Goal: Book appointment/travel/reservation

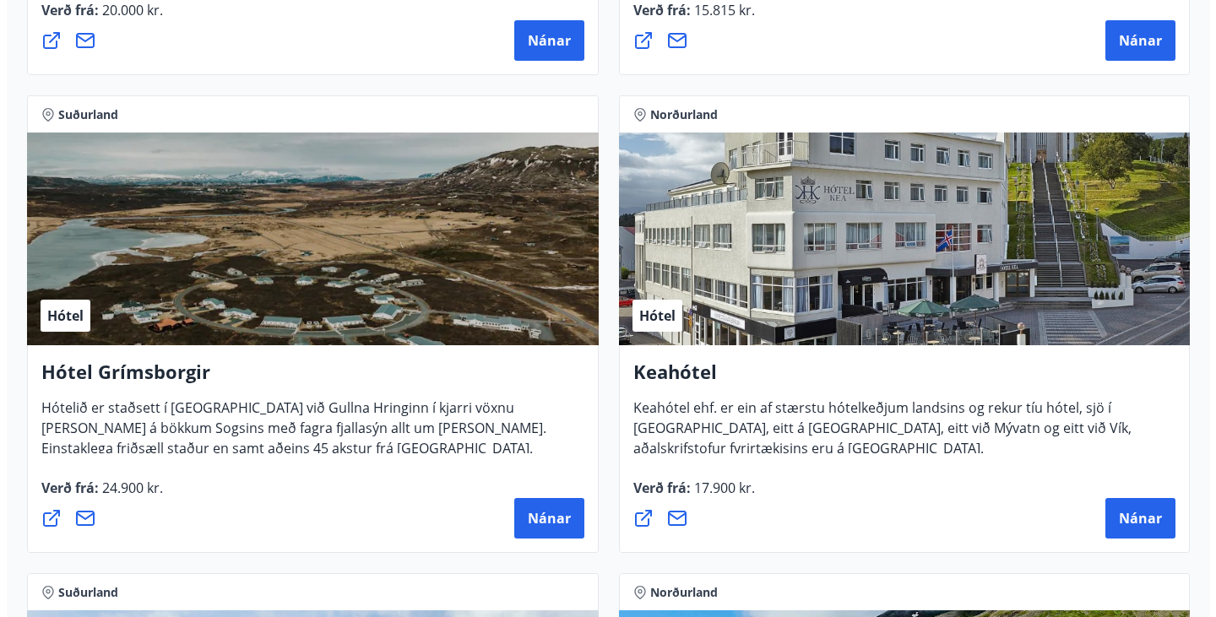
scroll to position [1174, 0]
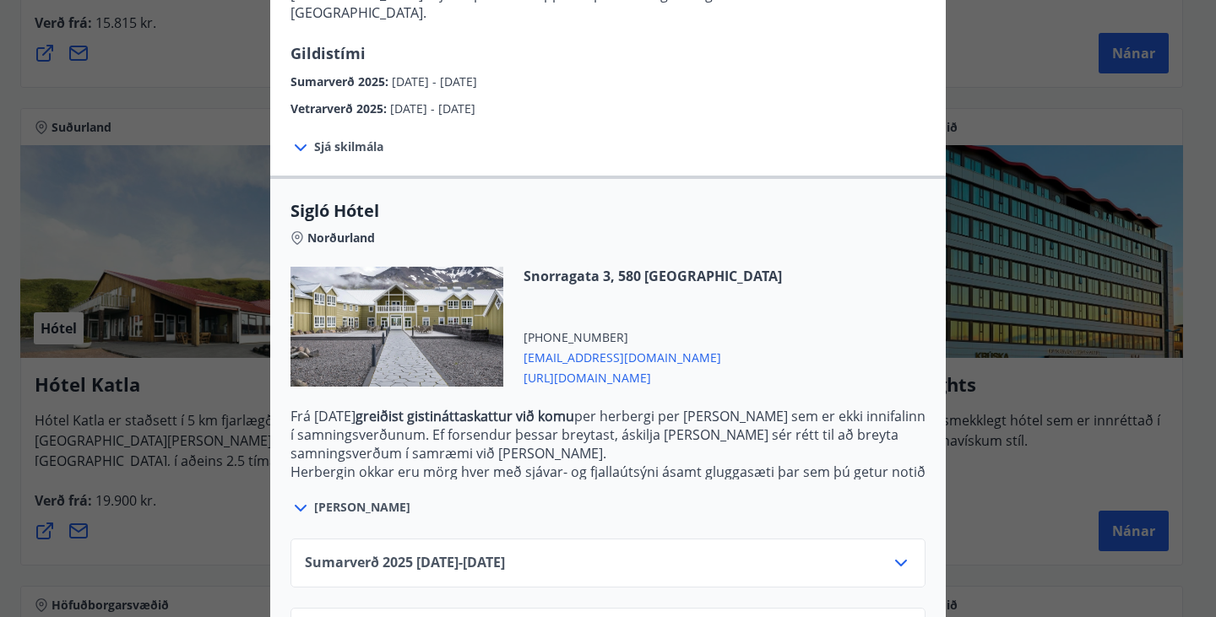
scroll to position [345, 0]
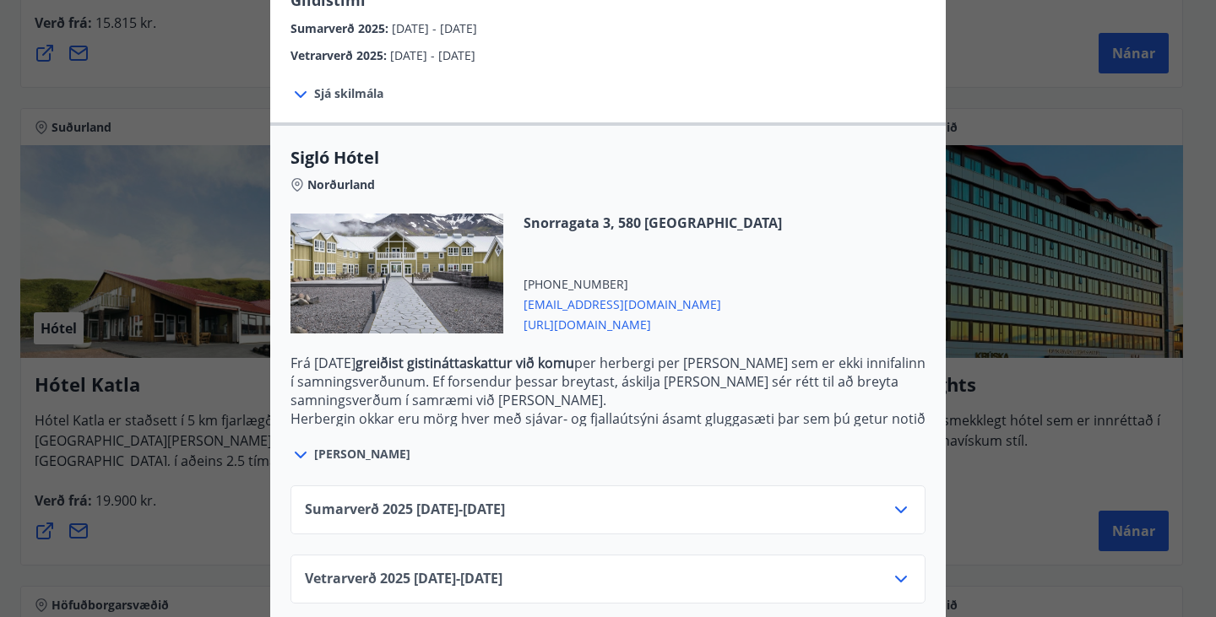
click at [737, 500] on div "Sumarverð [PHONE_NUMBER][DATE] - [DATE]" at bounding box center [608, 517] width 606 height 34
click at [891, 500] on icon at bounding box center [901, 510] width 20 height 20
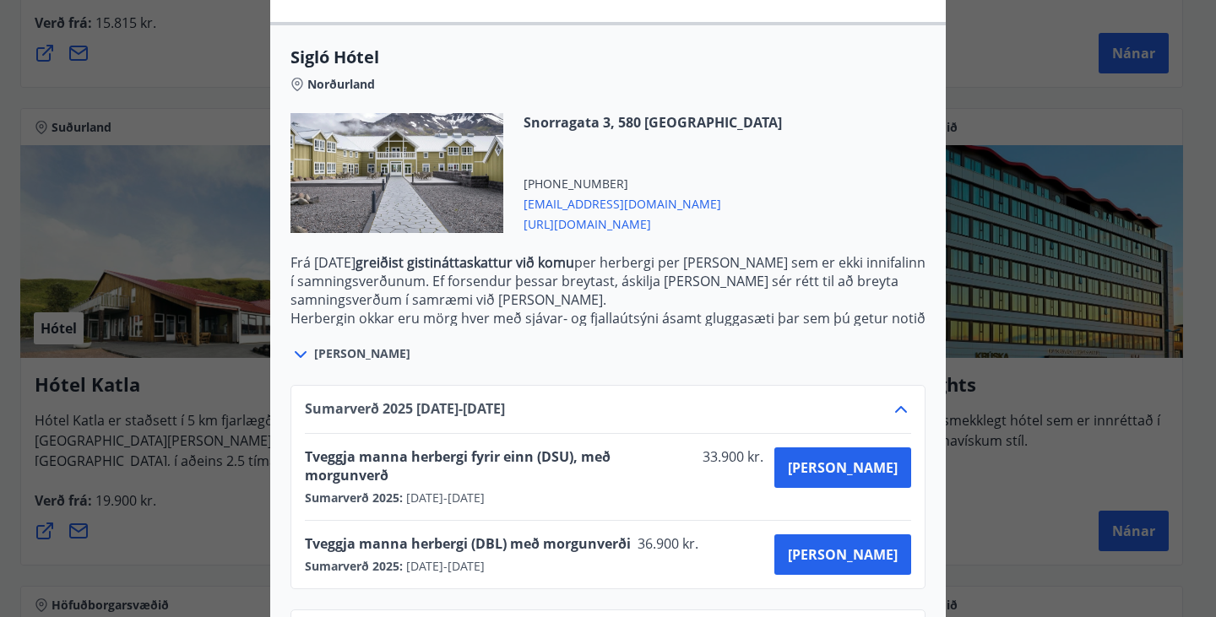
scroll to position [482, 0]
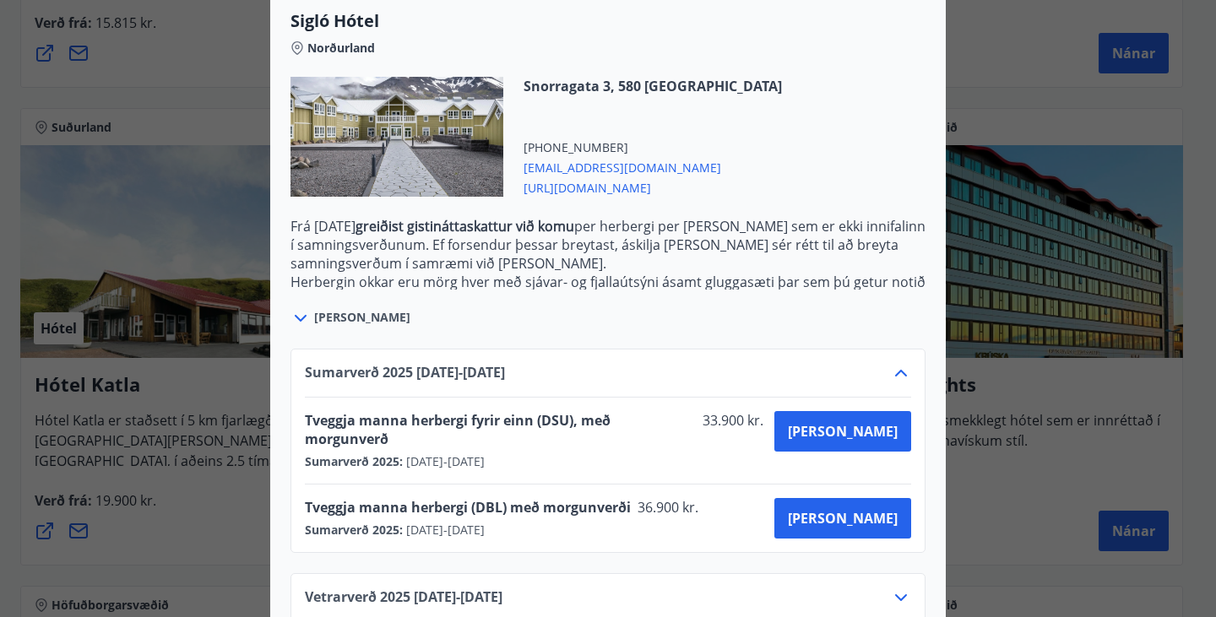
click at [891, 363] on icon at bounding box center [901, 373] width 20 height 20
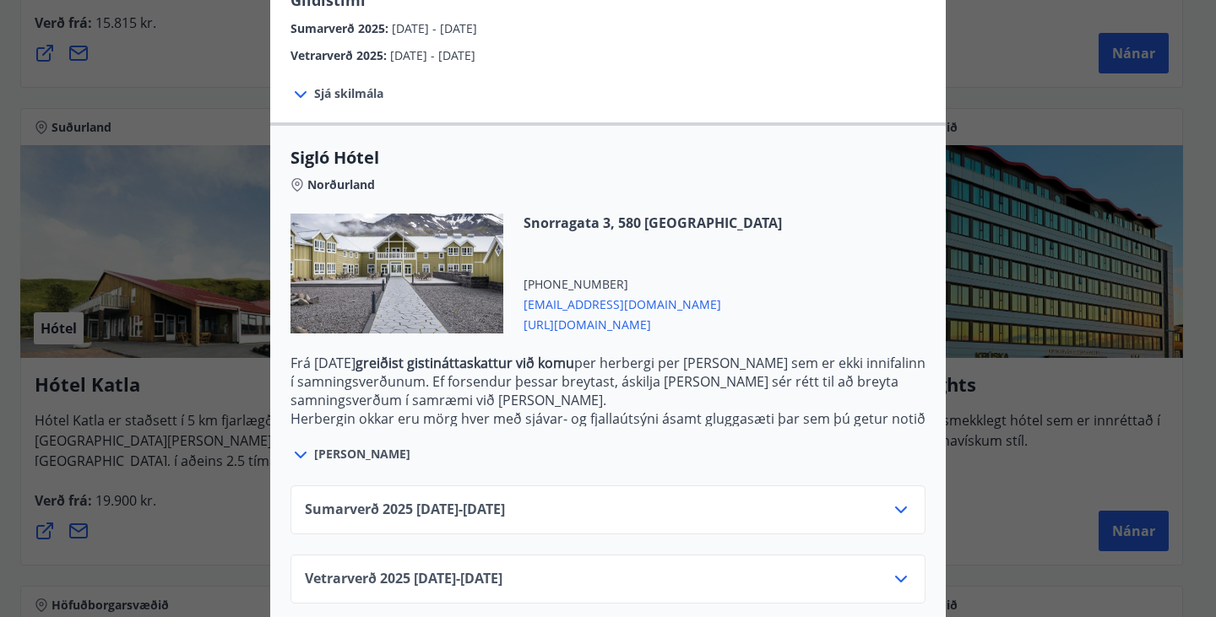
click at [884, 574] on div "Vetrarverð [PHONE_NUMBER][DATE] - [DATE]" at bounding box center [608, 586] width 606 height 34
click at [915, 570] on div "Vetrarverð [PHONE_NUMBER][DATE] - [DATE]" at bounding box center [607, 579] width 635 height 49
click at [893, 569] on icon at bounding box center [901, 579] width 20 height 20
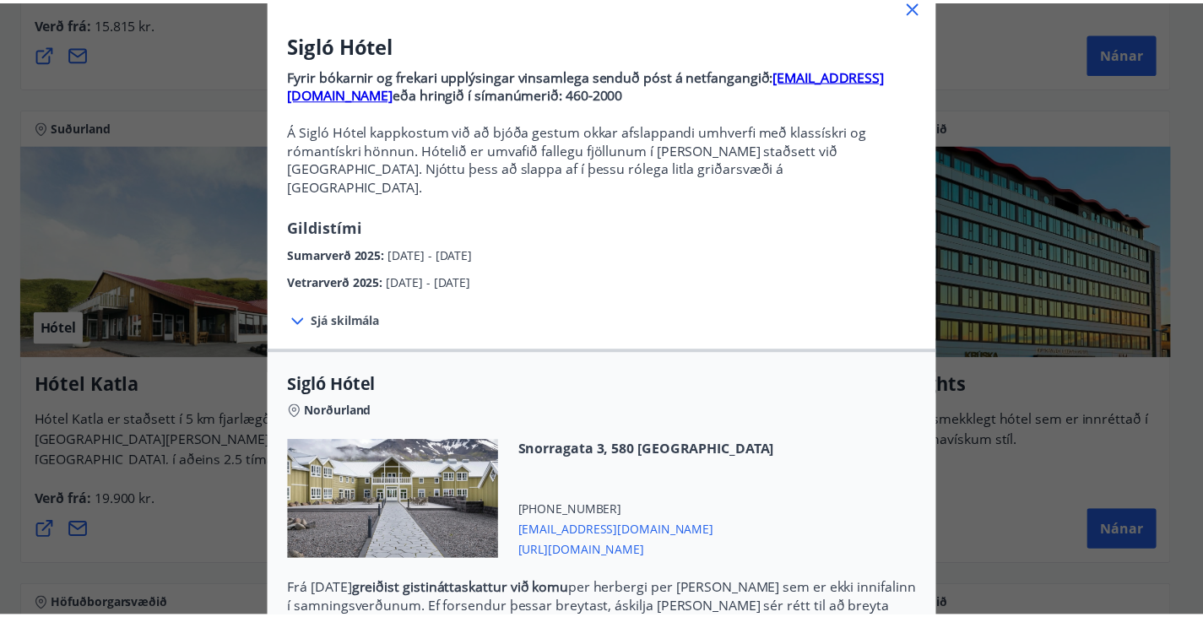
scroll to position [117, 0]
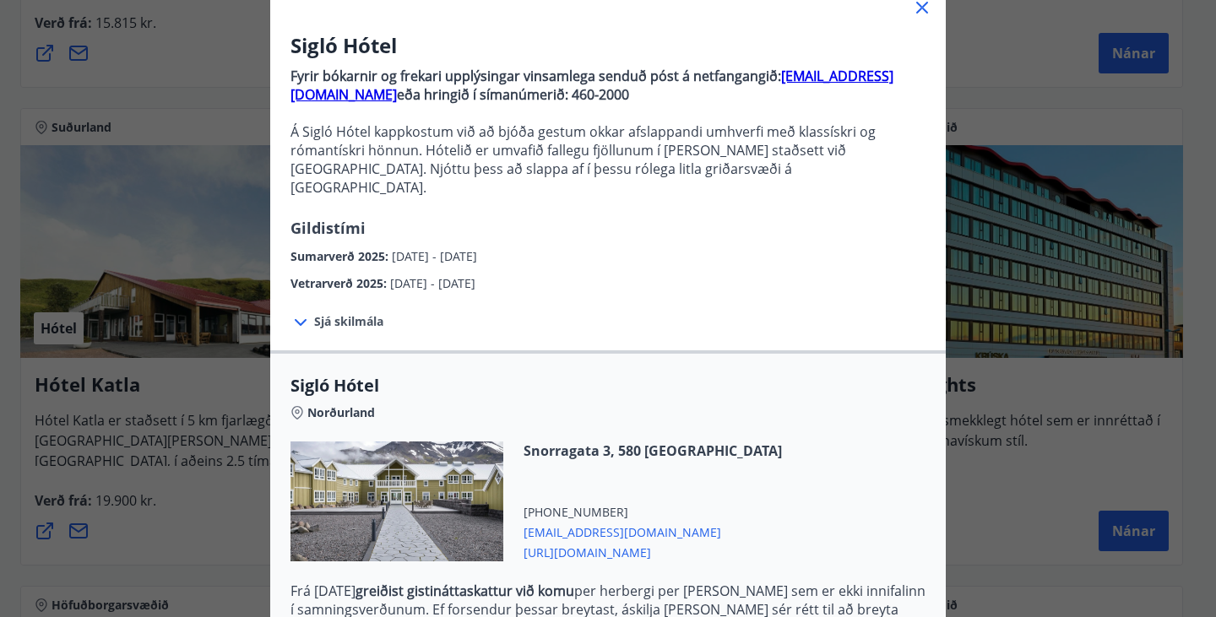
click at [912, 9] on icon at bounding box center [922, 7] width 20 height 20
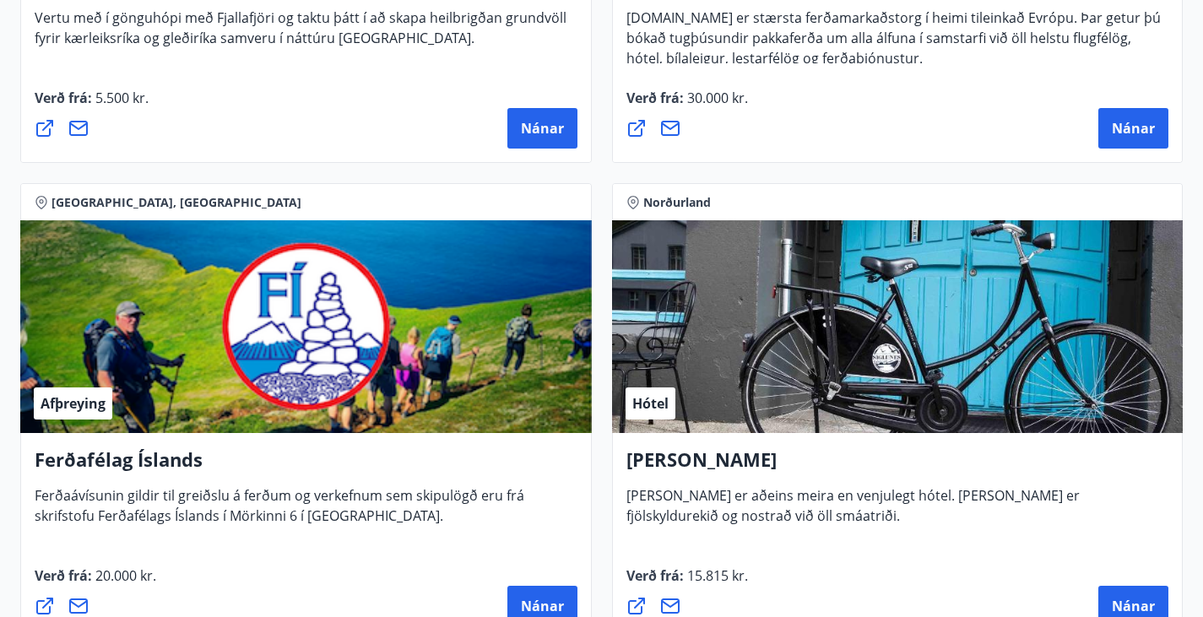
scroll to position [0, 0]
